Goal: Transaction & Acquisition: Purchase product/service

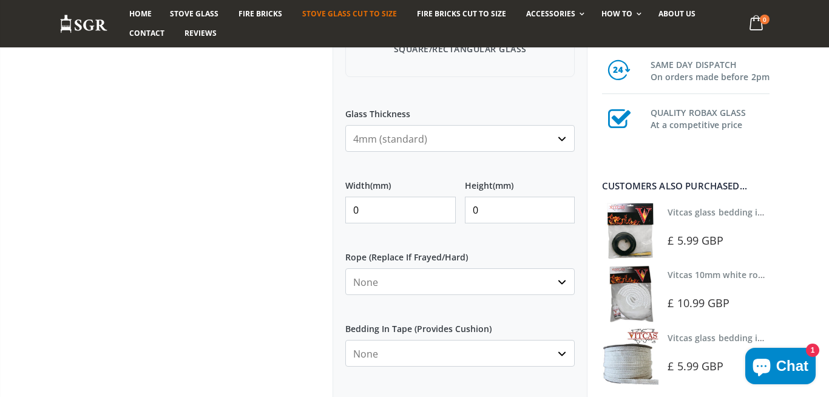
scroll to position [502, 0]
click at [229, 289] on div at bounding box center [186, 92] width 273 height 908
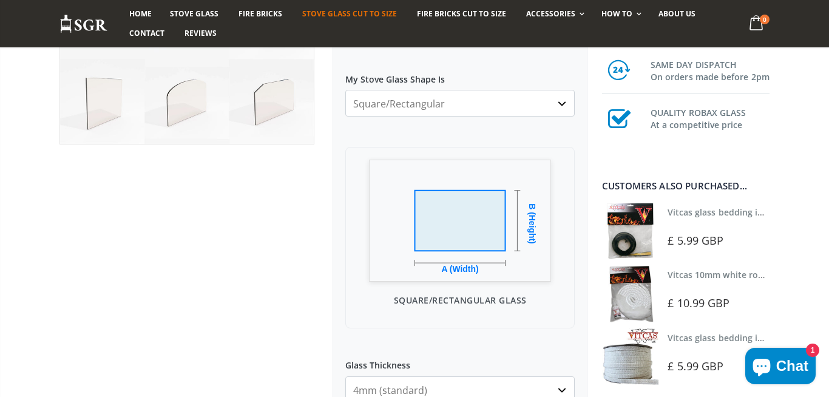
scroll to position [167, 0]
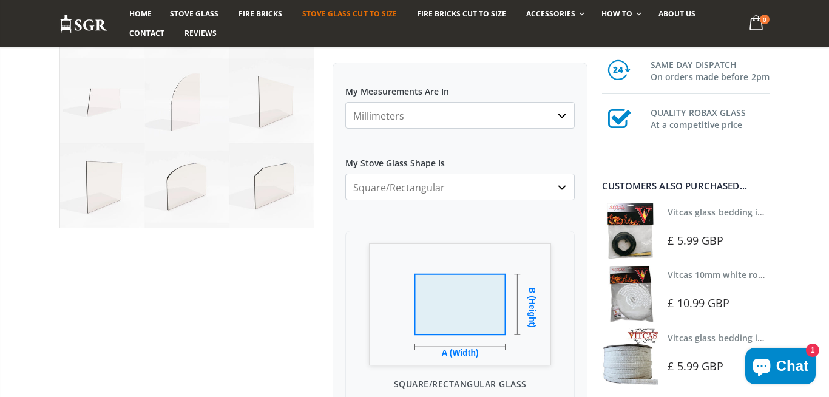
click at [345, 174] on select "Square/Rectangular Arched Half Arch Both Top Corners Cut Single Corner Cut All …" at bounding box center [459, 187] width 229 height 27
select select "both-top-corners-cut"
click option "Both Top Corners Cut" at bounding box center [0, 0] width 0 height 0
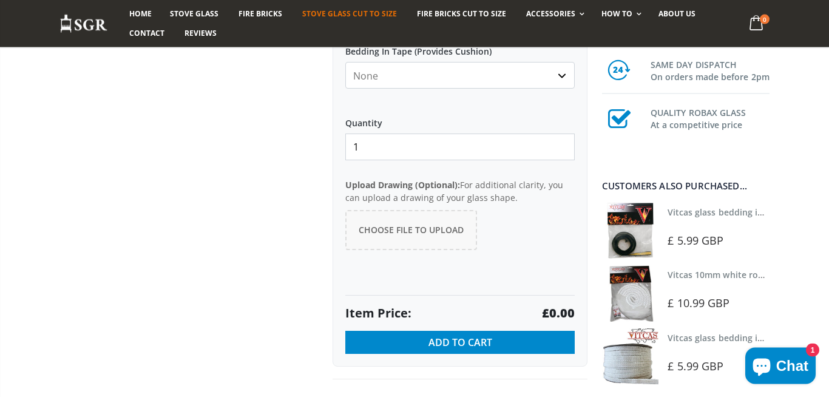
scroll to position [837, 0]
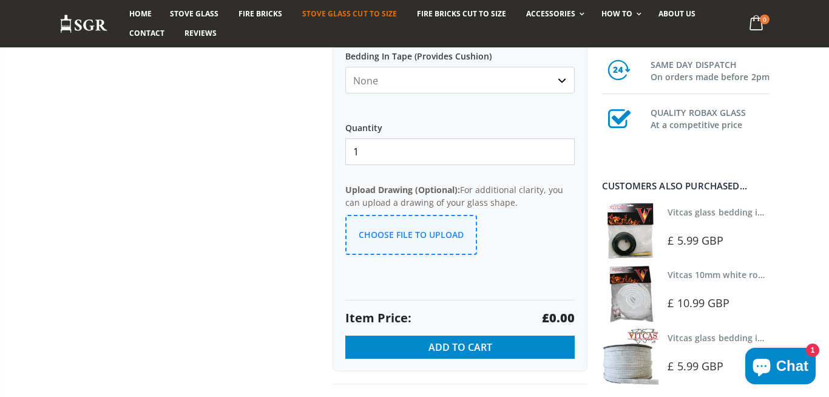
click at [404, 234] on span "Choose File to Upload" at bounding box center [411, 235] width 105 height 12
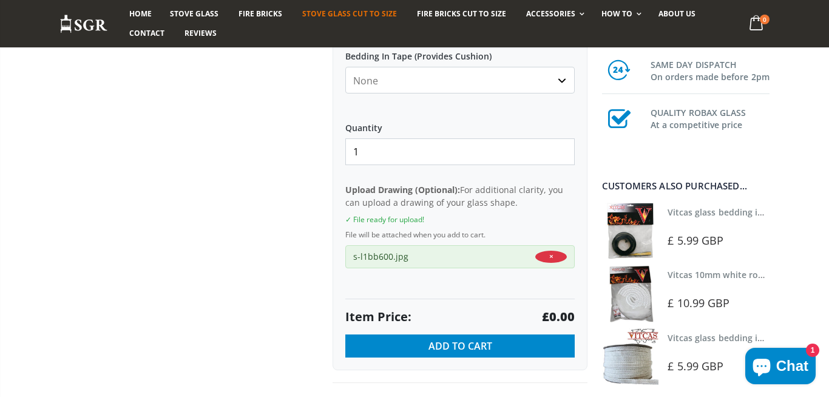
drag, startPoint x: 336, startPoint y: 217, endPoint x: 496, endPoint y: 235, distance: 161.2
copy div "✓ File ready for upload! File will be attached when you add to cart."
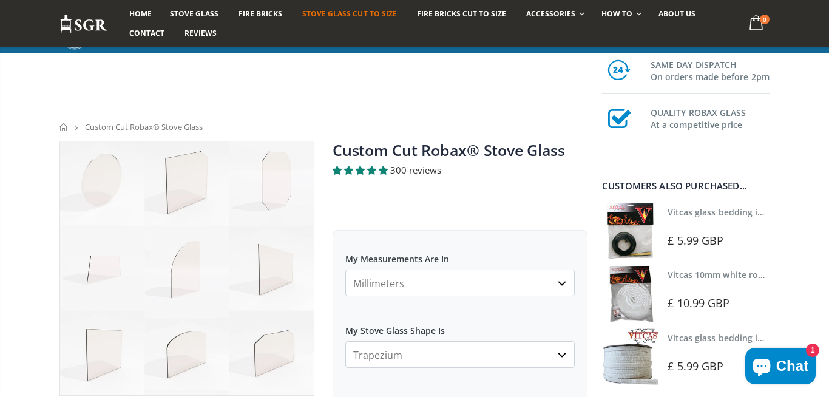
select select "trapezium"
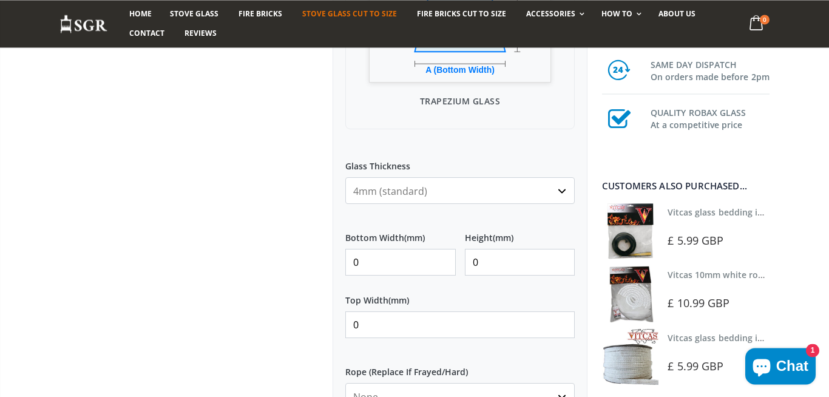
scroll to position [502, 0]
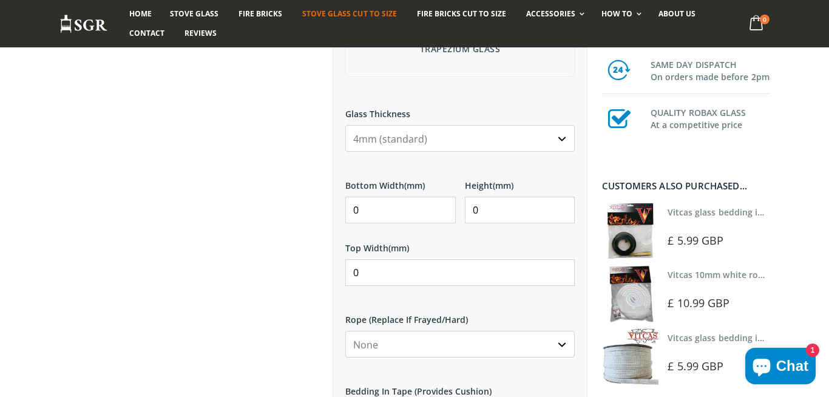
click at [400, 226] on div "Bottom Width (mm) 0 Height (mm) 0" at bounding box center [459, 201] width 229 height 63
click at [404, 220] on input "0" at bounding box center [400, 210] width 110 height 27
click at [405, 219] on input "0" at bounding box center [400, 210] width 110 height 27
type input "330"
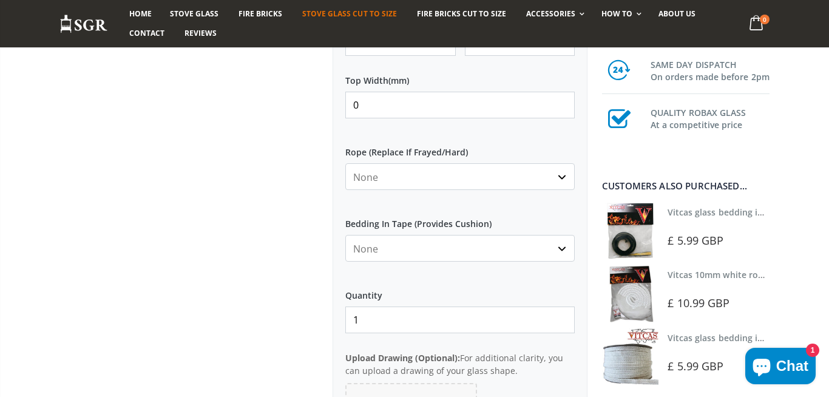
type input "135"
click at [282, 210] on div at bounding box center [186, 11] width 273 height 1081
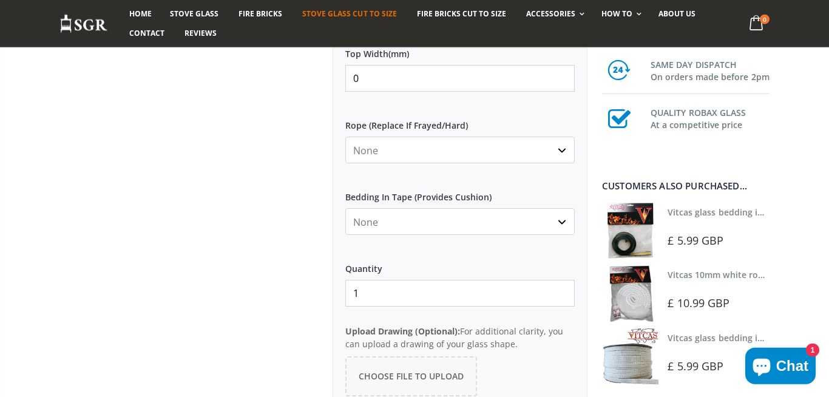
scroll to position [921, 0]
